Goal: Navigation & Orientation: Understand site structure

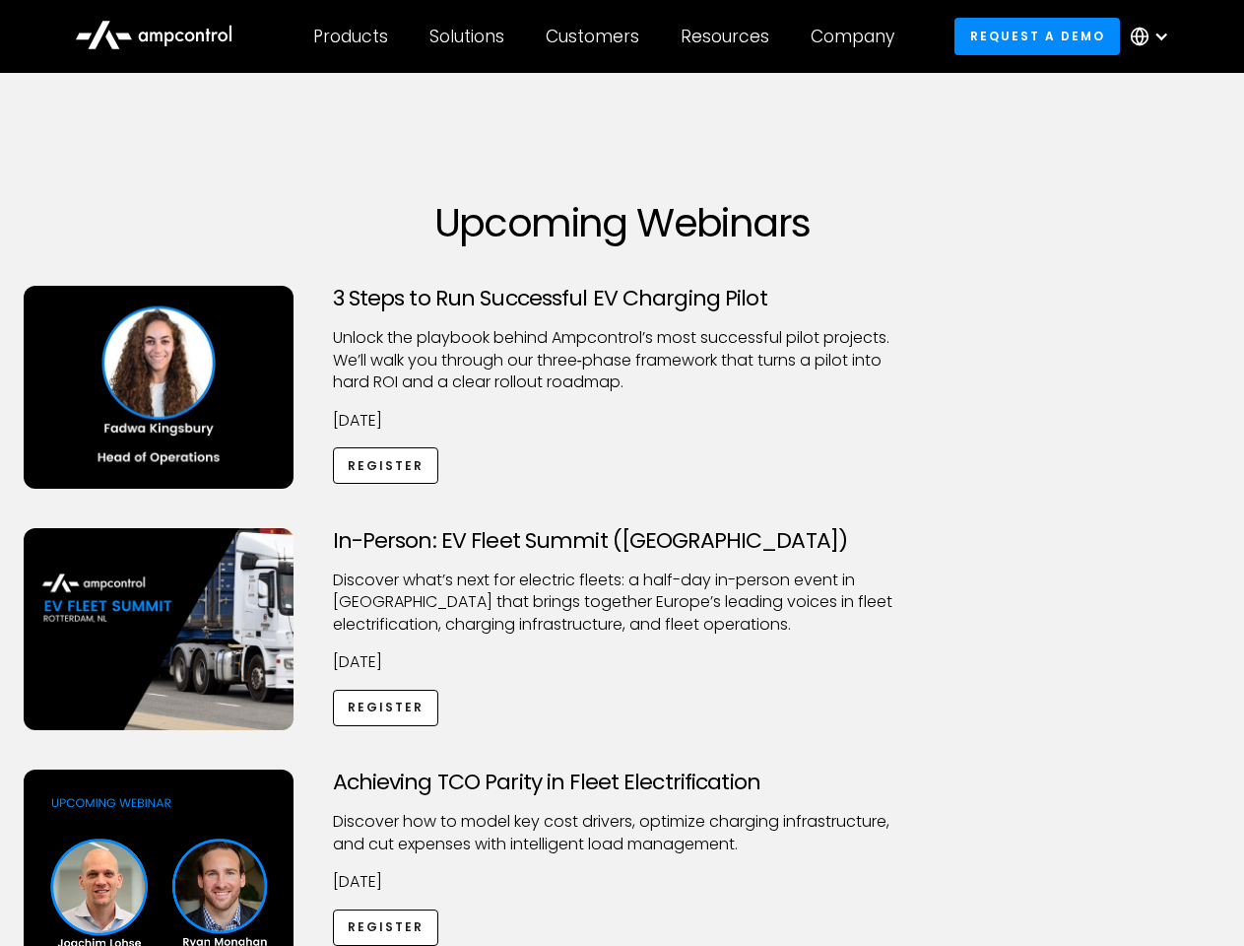
click at [606, 36] on div "Customers" at bounding box center [593, 37] width 94 height 22
click at [350, 36] on div "Products" at bounding box center [350, 37] width 75 height 22
click at [468, 36] on div "Solutions" at bounding box center [466, 37] width 75 height 22
click at [596, 36] on div "Customers" at bounding box center [593, 37] width 94 height 22
click at [729, 36] on div "Resources" at bounding box center [725, 37] width 89 height 22
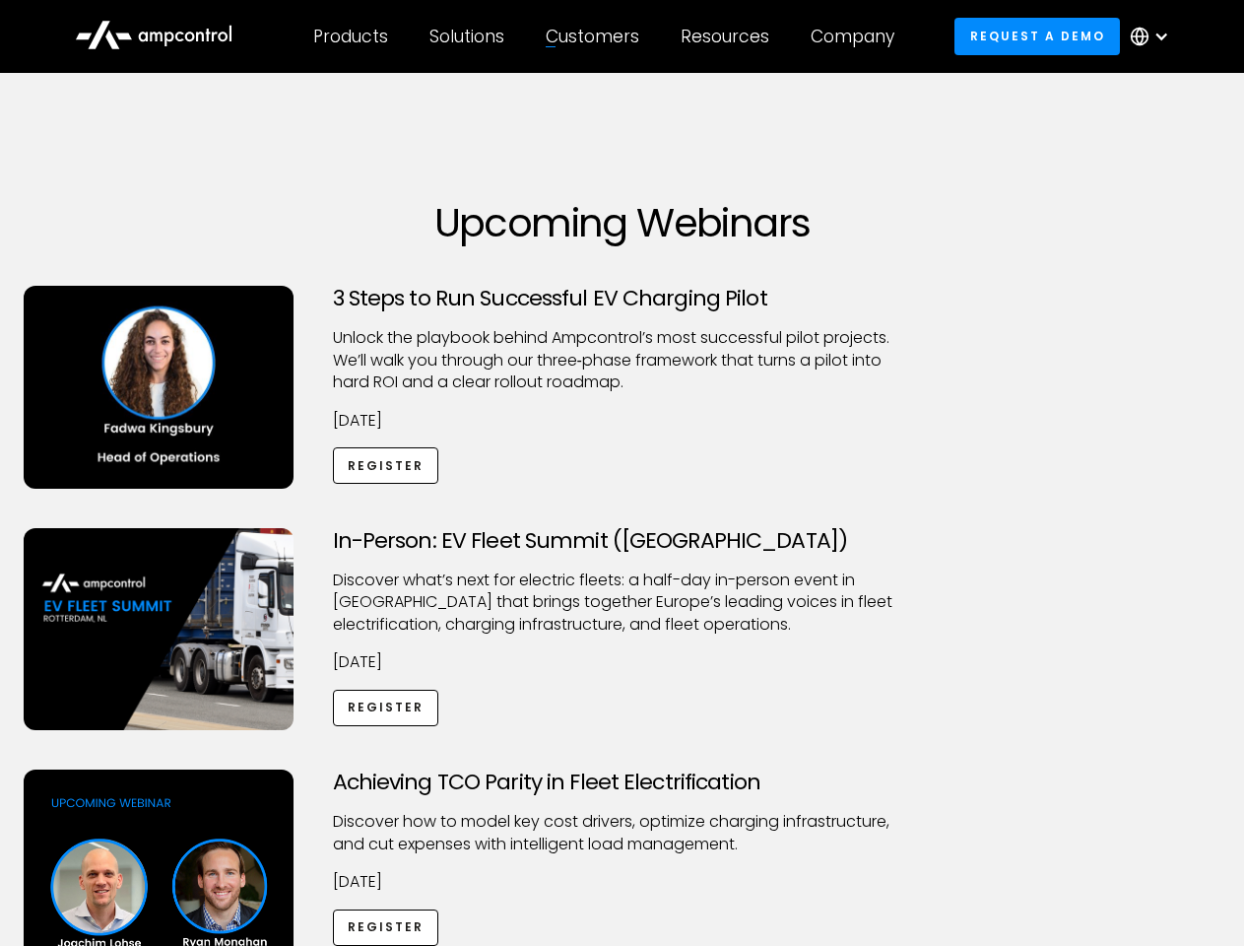
click at [859, 36] on div "Company" at bounding box center [853, 37] width 84 height 22
click at [1154, 36] on div at bounding box center [1161, 37] width 16 height 16
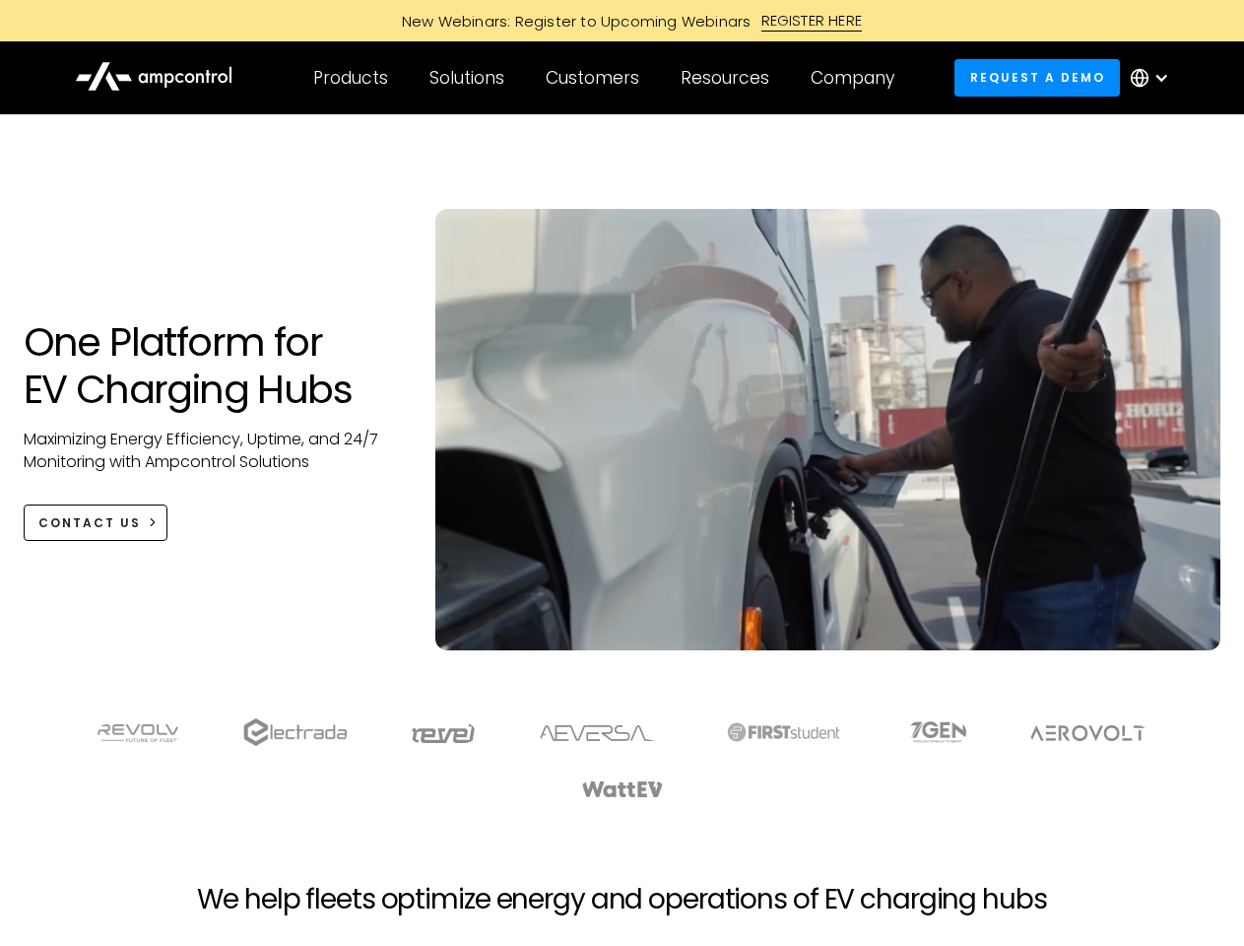
click at [606, 78] on div "Customers" at bounding box center [593, 78] width 94 height 22
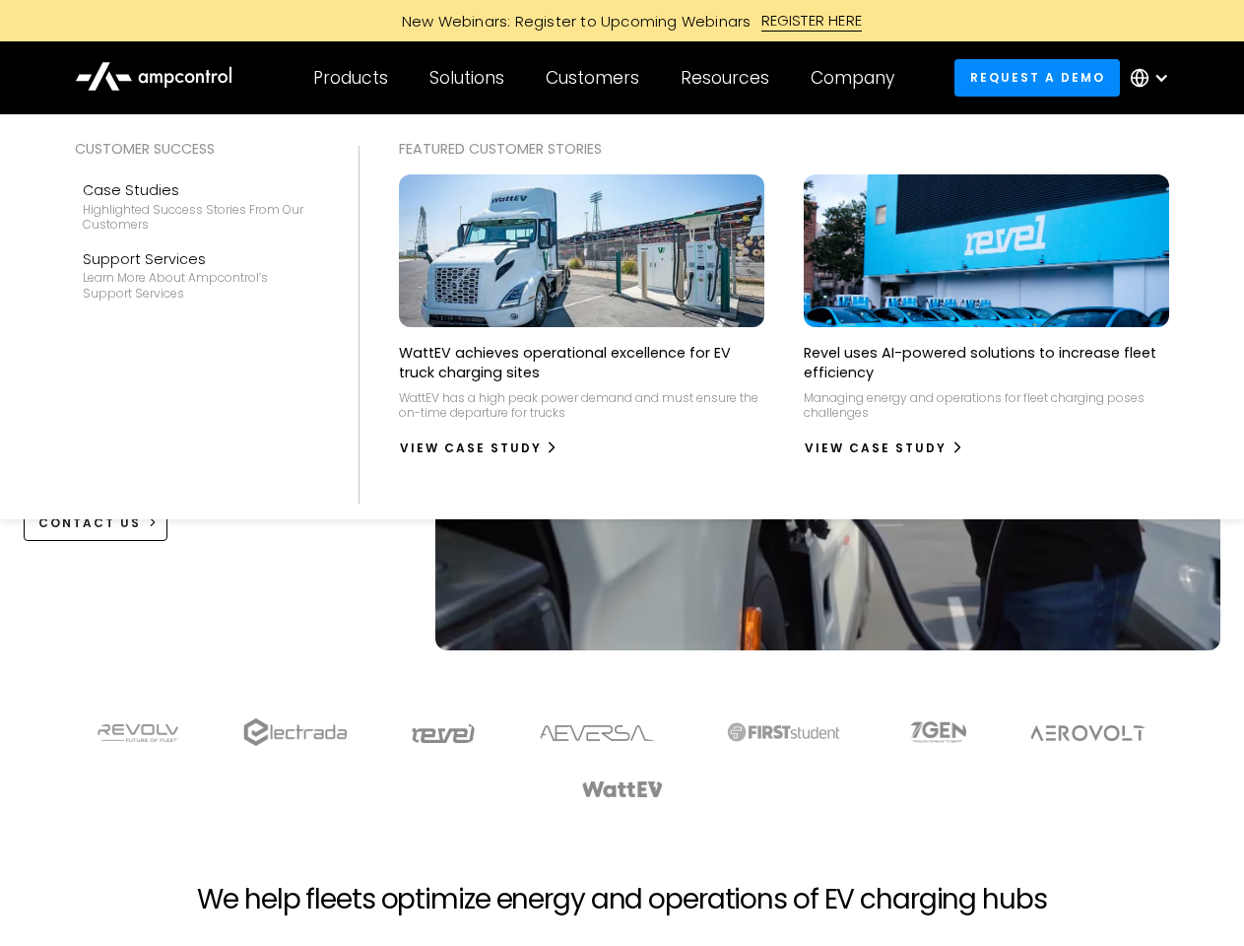
click at [350, 78] on div "Products" at bounding box center [350, 78] width 75 height 22
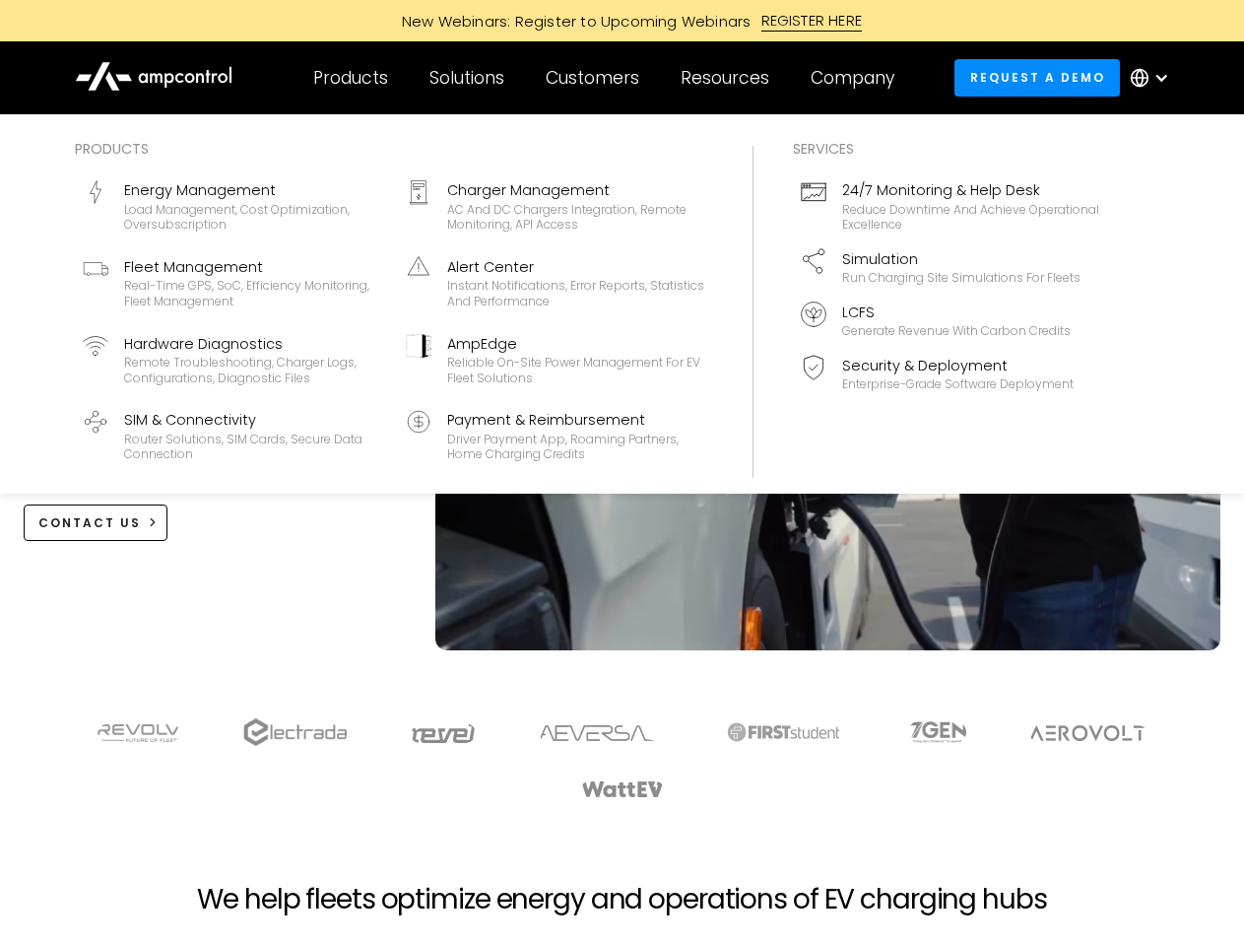
click at [468, 78] on div "Solutions" at bounding box center [466, 78] width 75 height 22
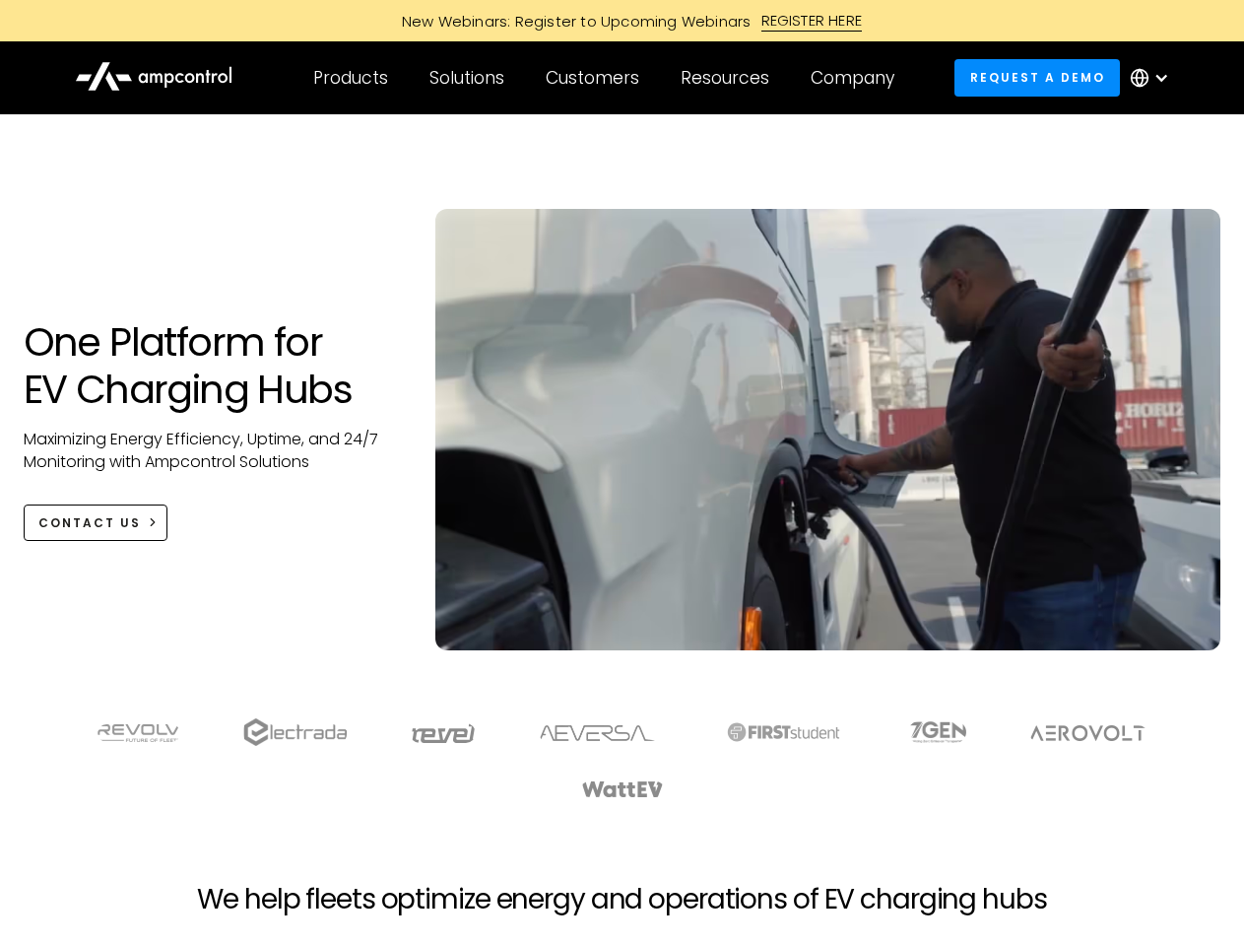
click at [596, 78] on div "Customers" at bounding box center [593, 78] width 94 height 22
click at [729, 78] on div "Resources" at bounding box center [725, 78] width 89 height 22
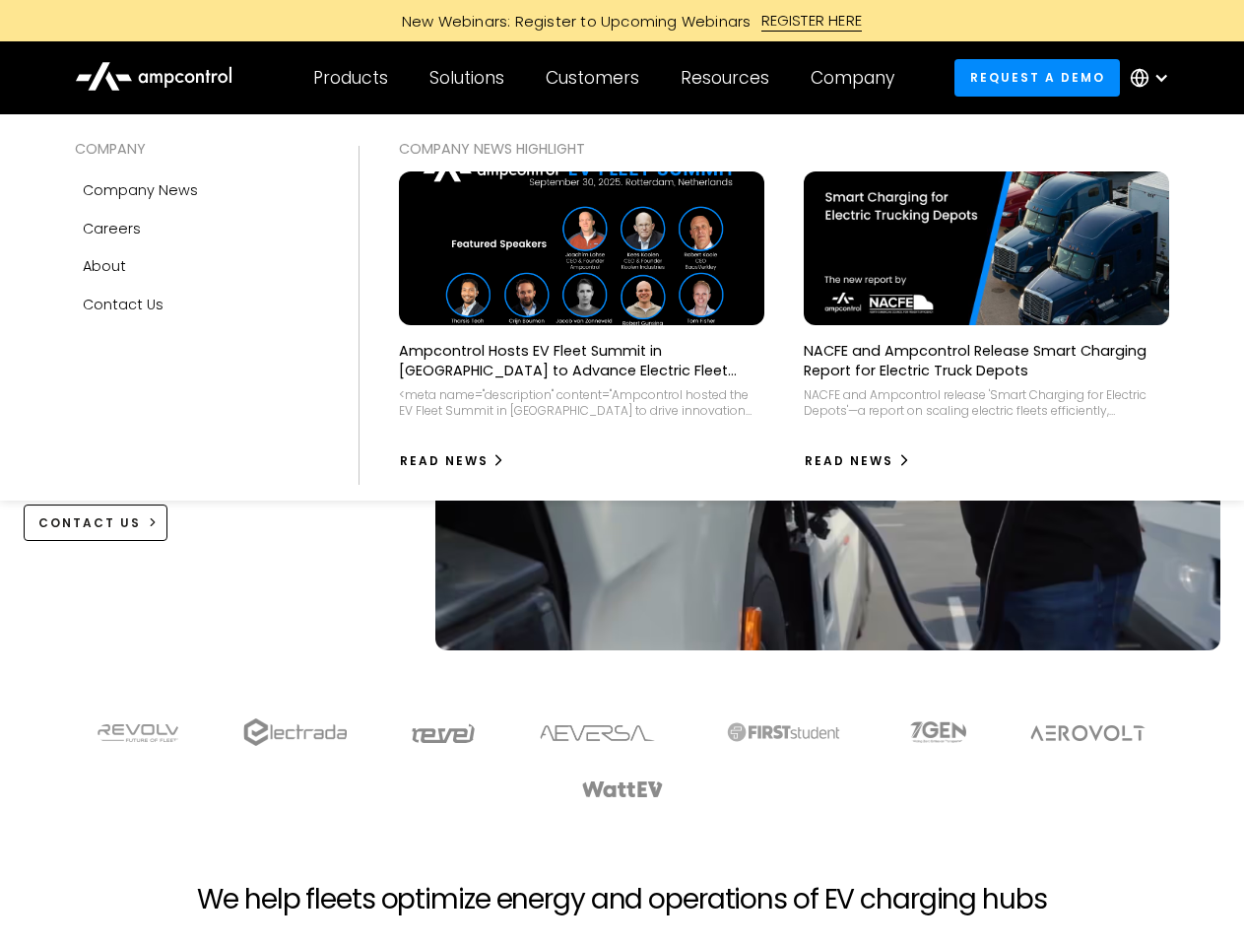
click at [859, 78] on div "Company" at bounding box center [853, 78] width 84 height 22
click at [1154, 78] on div at bounding box center [1161, 78] width 16 height 16
